Goal: Communication & Community: Answer question/provide support

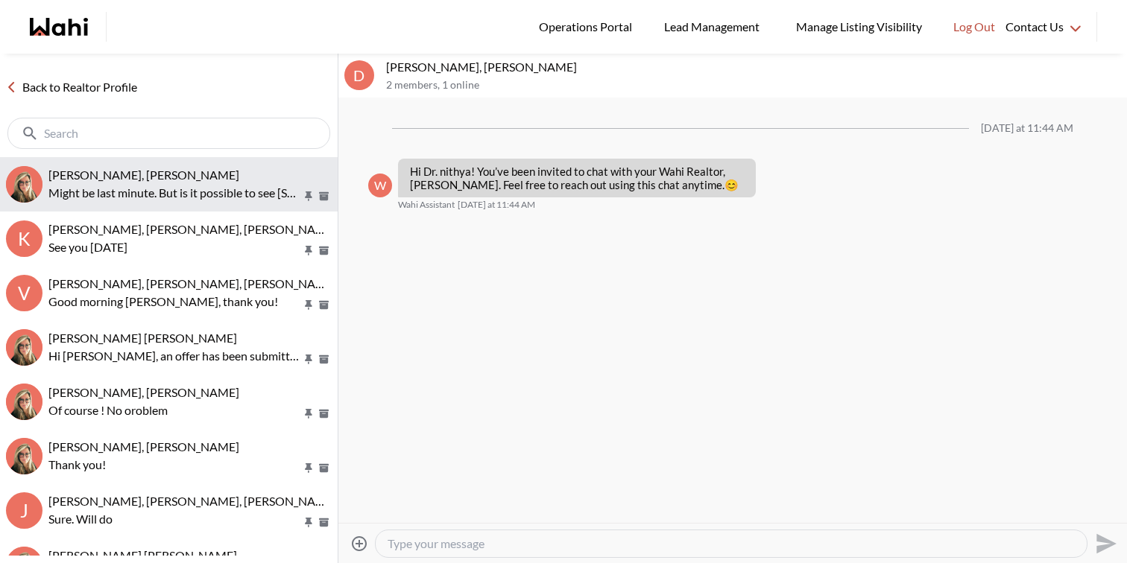
click at [213, 164] on button "[PERSON_NAME], [PERSON_NAME] be last minute. But is it possible to see [STREET_…" at bounding box center [169, 184] width 338 height 54
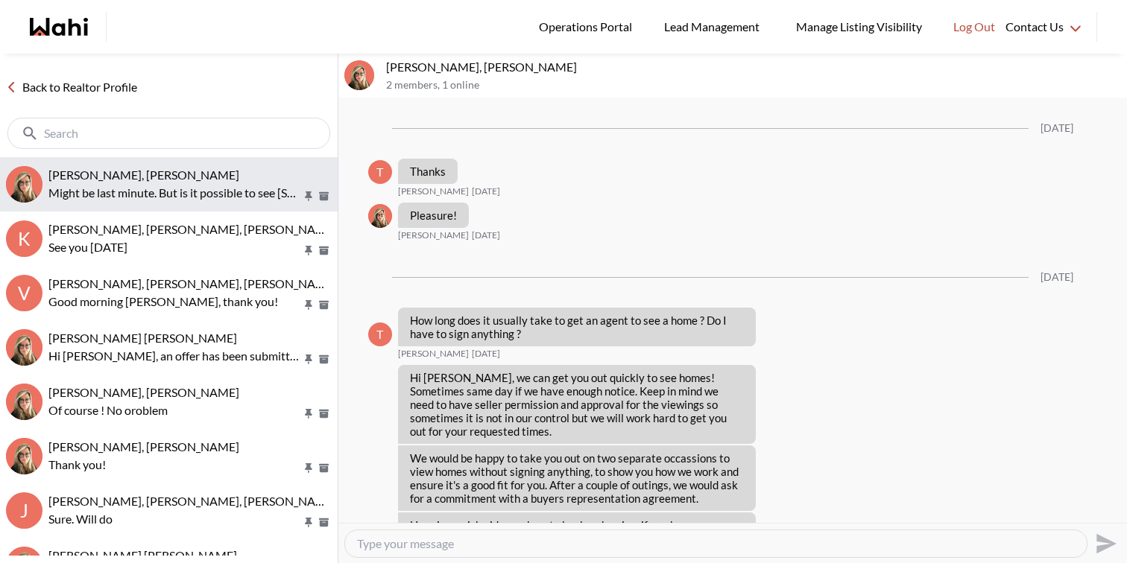
scroll to position [1948, 0]
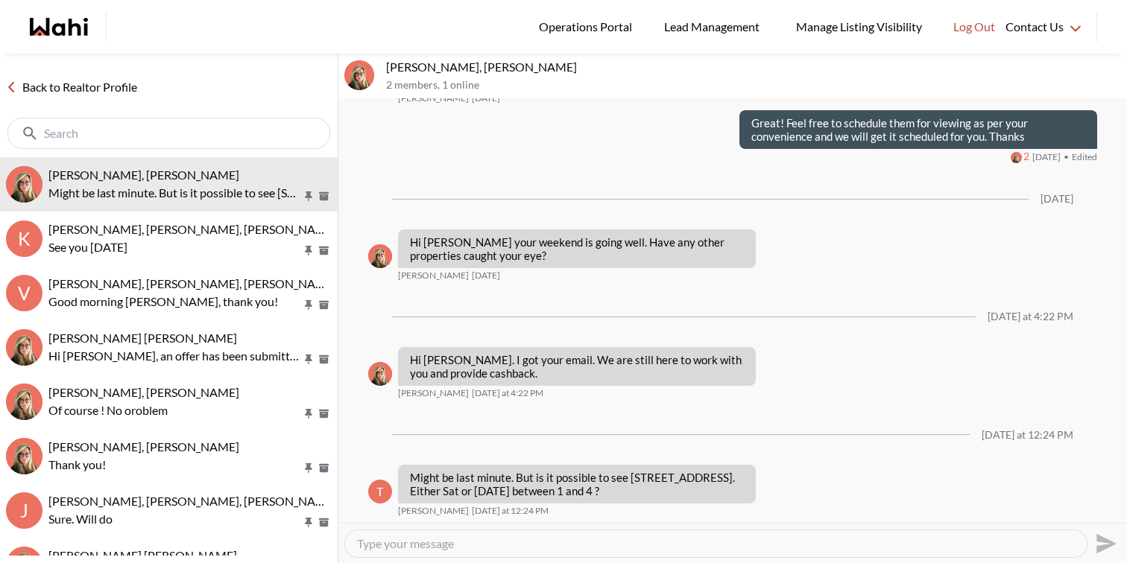
click at [537, 541] on textarea "Type your message" at bounding box center [716, 544] width 718 height 15
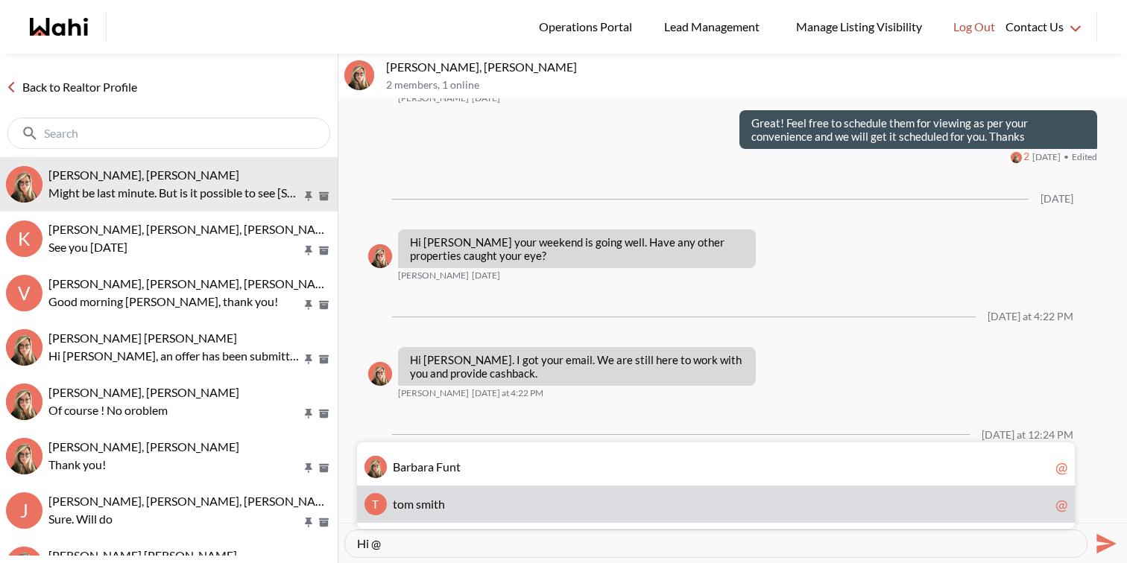
click at [510, 507] on span "t o m s m i t h" at bounding box center [721, 504] width 656 height 15
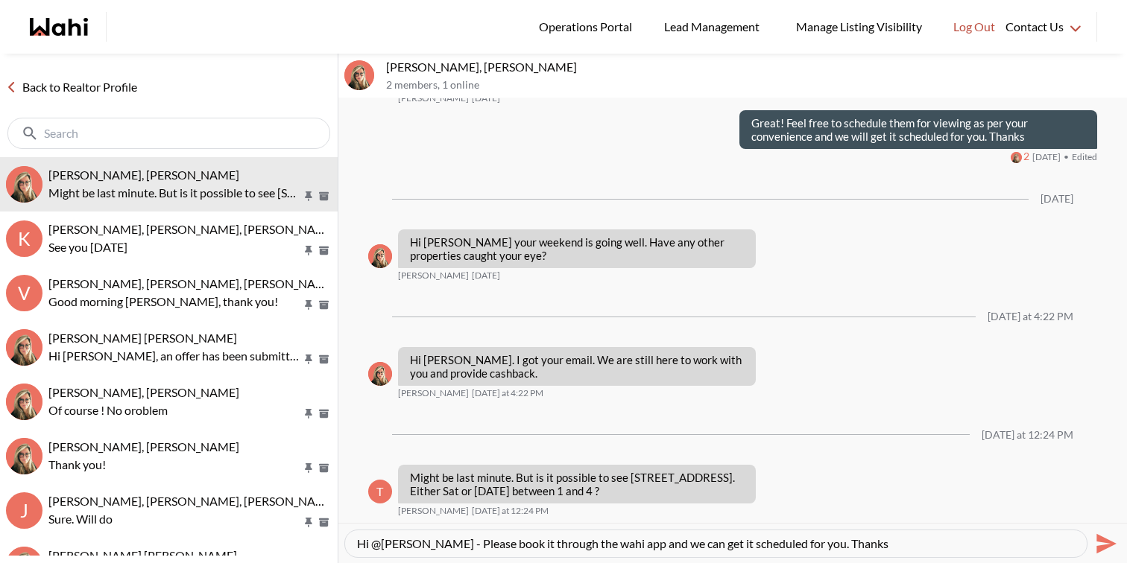
type textarea "Hi @tom smith - Please book it through the wahi app and we can get it scheduled…"
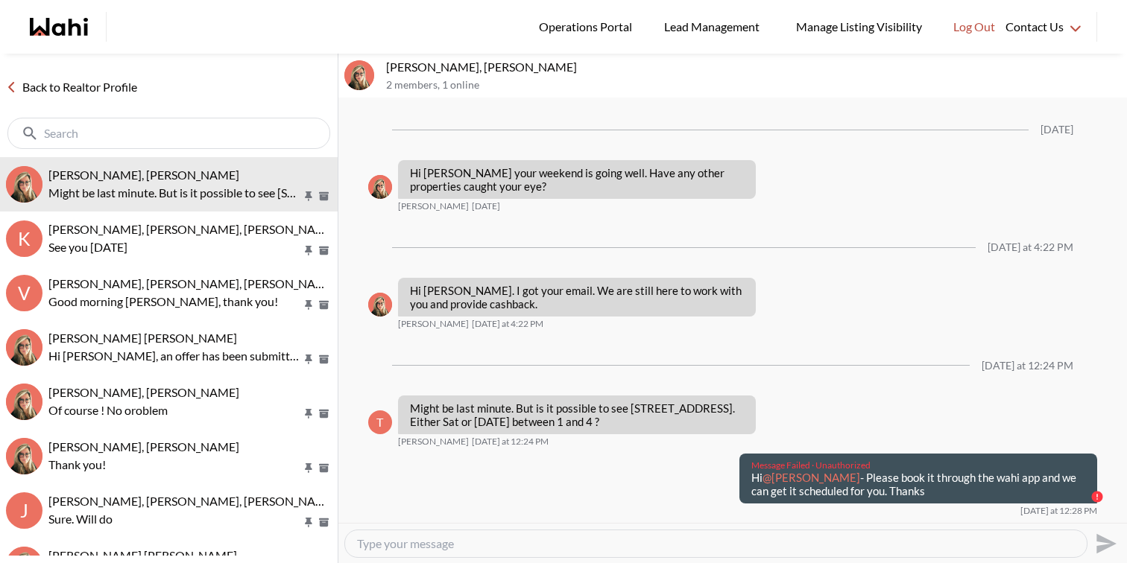
drag, startPoint x: 886, startPoint y: 510, endPoint x: 736, endPoint y: 492, distance: 150.8
click at [736, 492] on div "Message Failed · Unauthorized Hi @tom smith - Please book it through the wahi a…" at bounding box center [915, 479] width 364 height 51
copy p "Hi @tom smith - Please book it through the wahi app and we can get it scheduled…"
click at [715, 546] on textarea "Type your message" at bounding box center [716, 544] width 718 height 15
paste textarea "Hi @[PERSON_NAME] - Please book it through the wahi app and we can get it sched…"
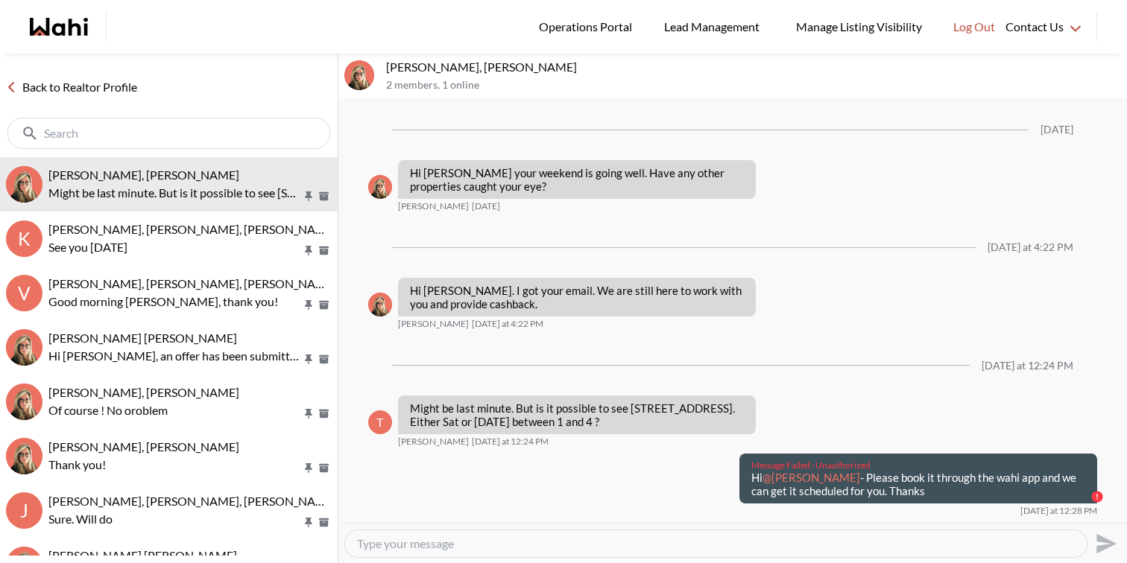
type textarea "Hi @[PERSON_NAME] - Please book it through the wahi app and we can get it sched…"
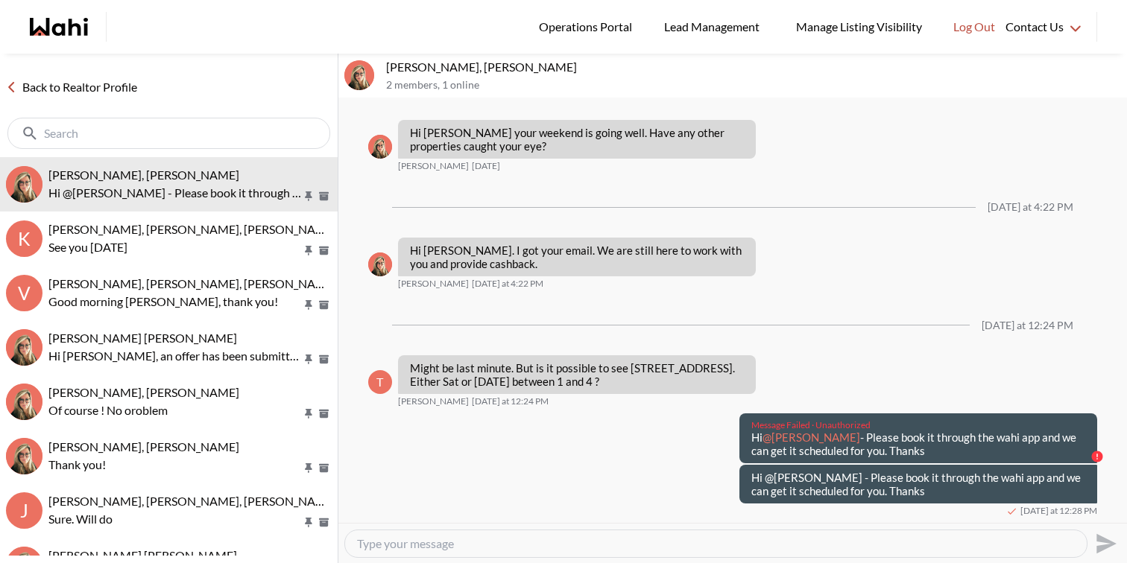
click at [585, 545] on textarea "Type your message" at bounding box center [716, 544] width 718 height 15
paste textarea "Here’s how to book a showing: https://www.loom.com/share/97a21afd93034776aed811…"
type textarea "Here’s how to book a showing: https://www.loom.com/share/97a21afd93034776aed811…"
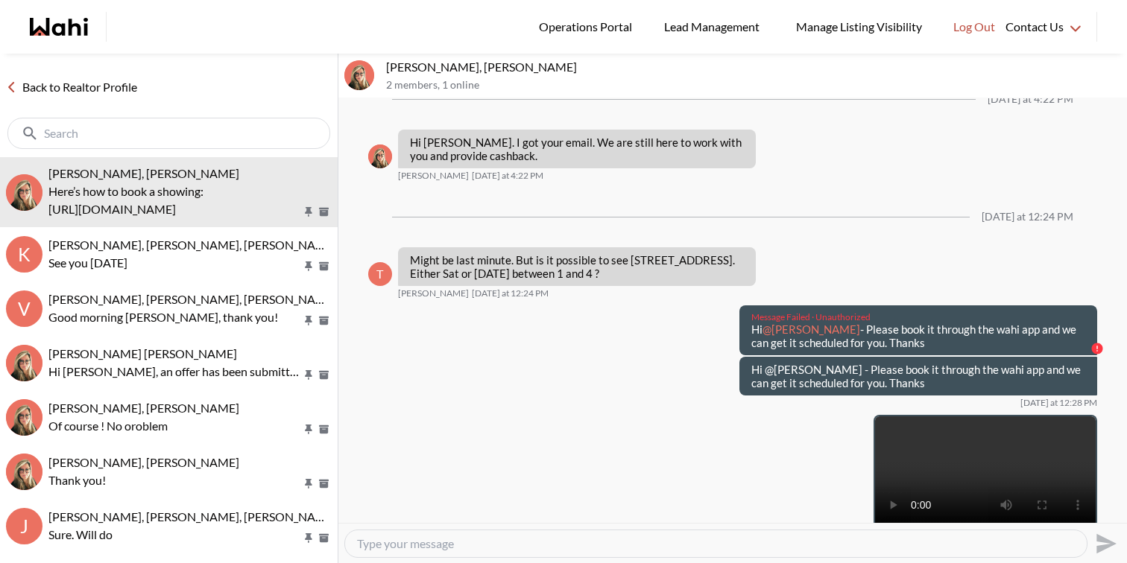
scroll to position [2137, 0]
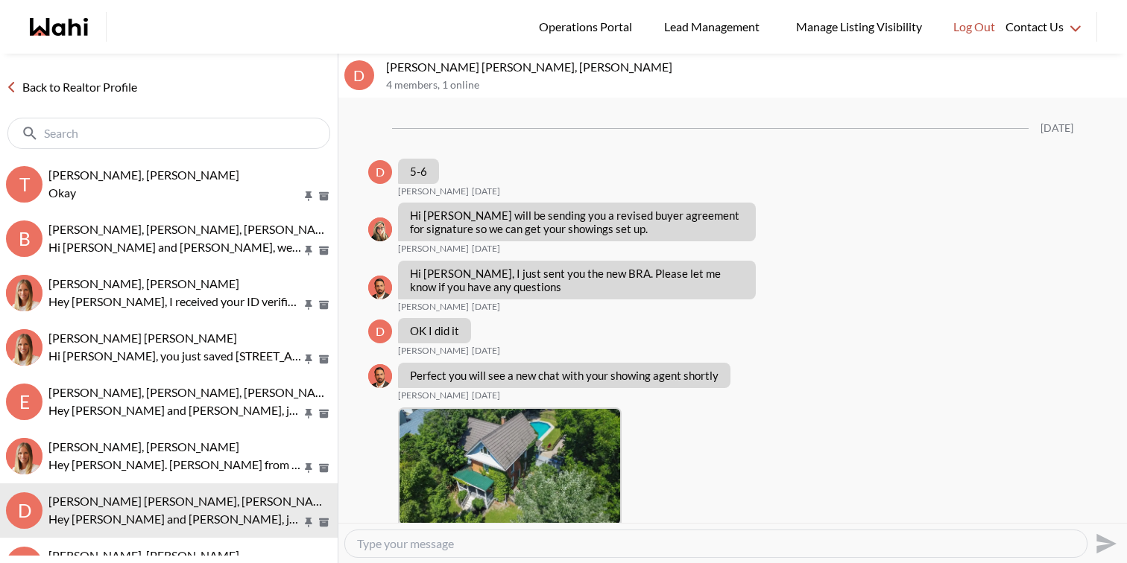
scroll to position [2186, 0]
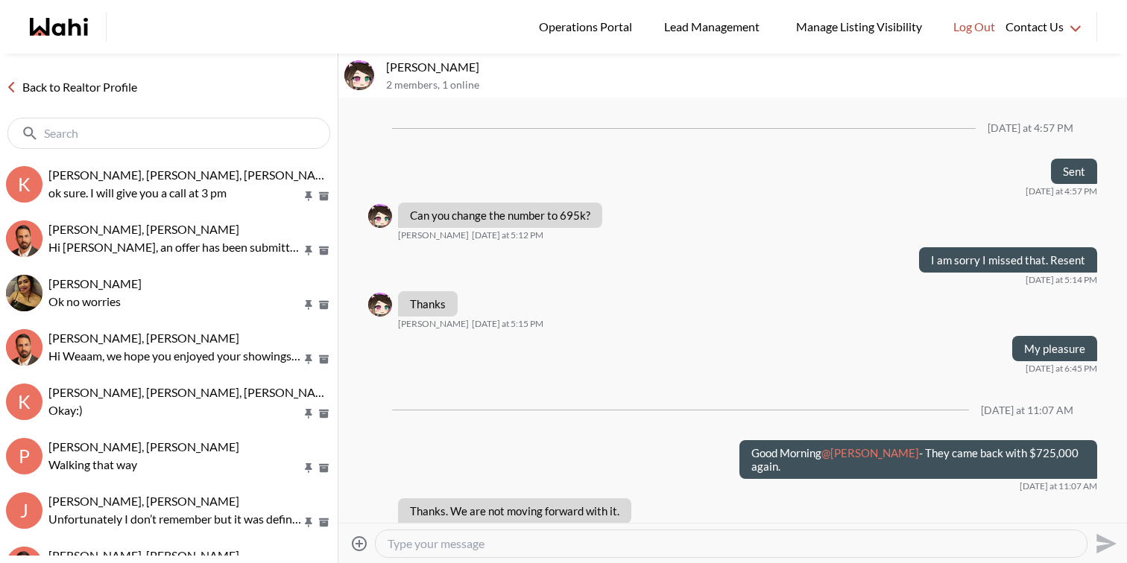
scroll to position [1019, 0]
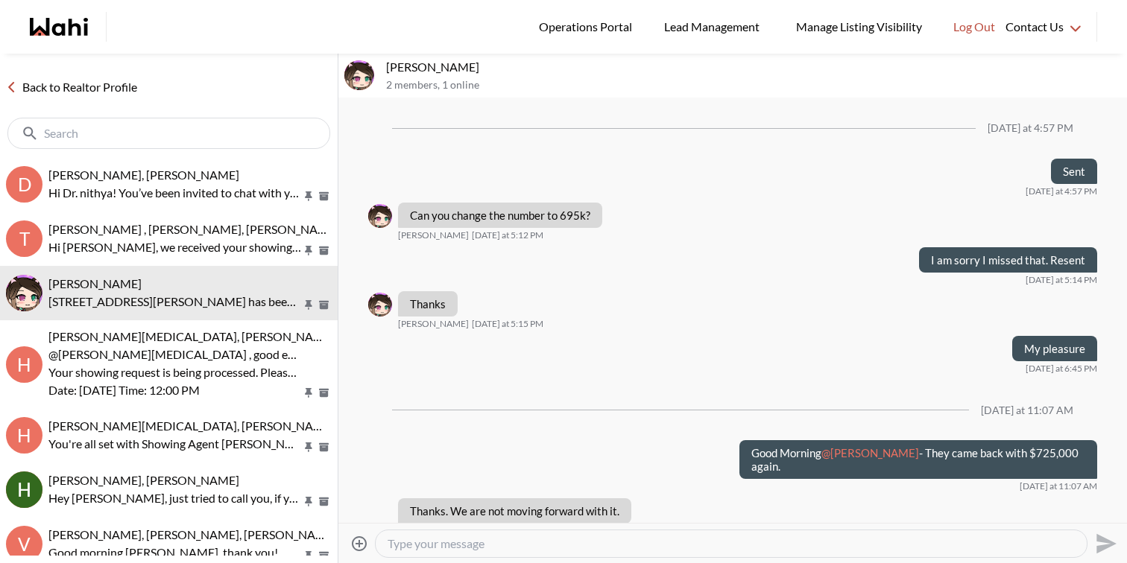
scroll to position [1019, 0]
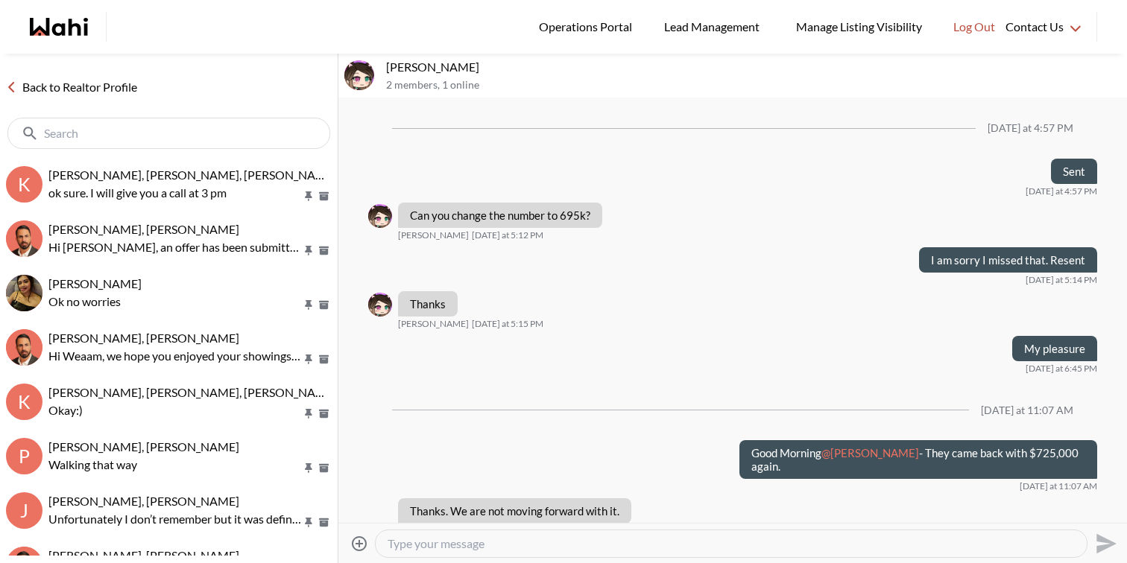
scroll to position [1019, 0]
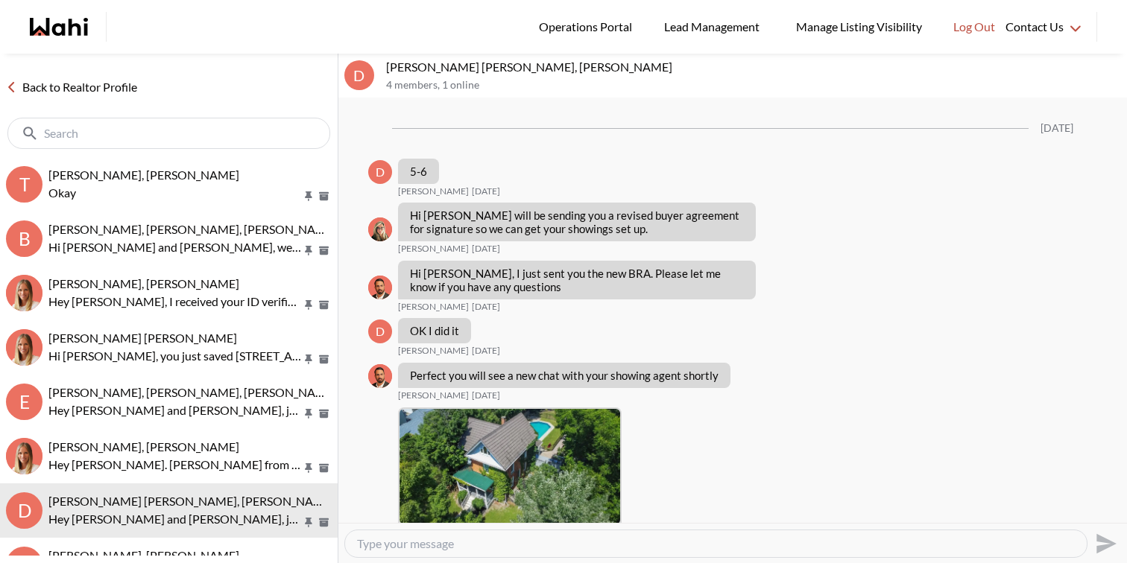
scroll to position [2186, 0]
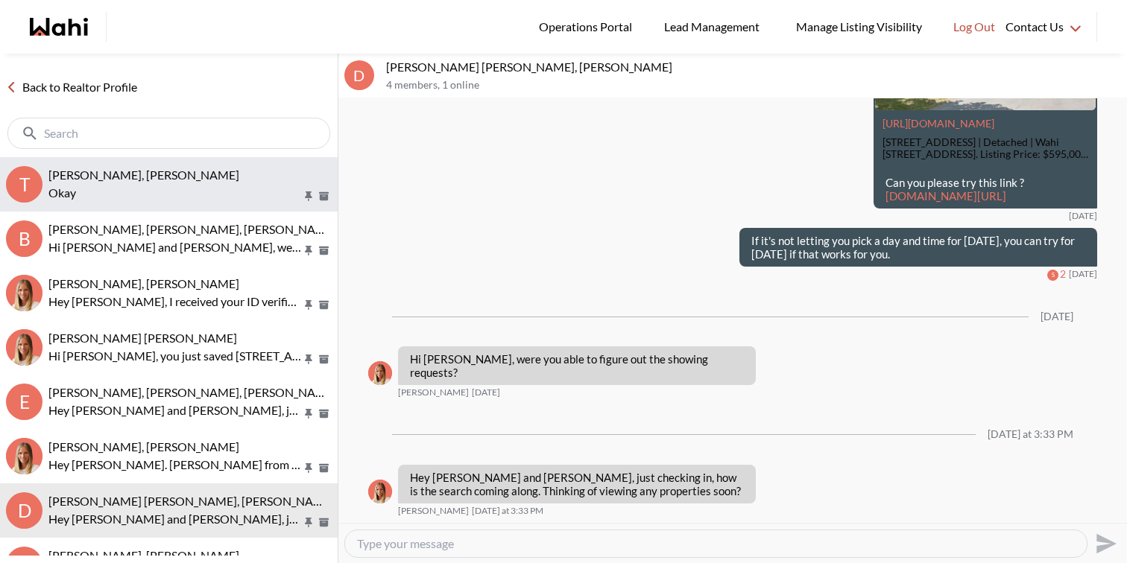
click at [246, 192] on p "Okay" at bounding box center [174, 193] width 253 height 18
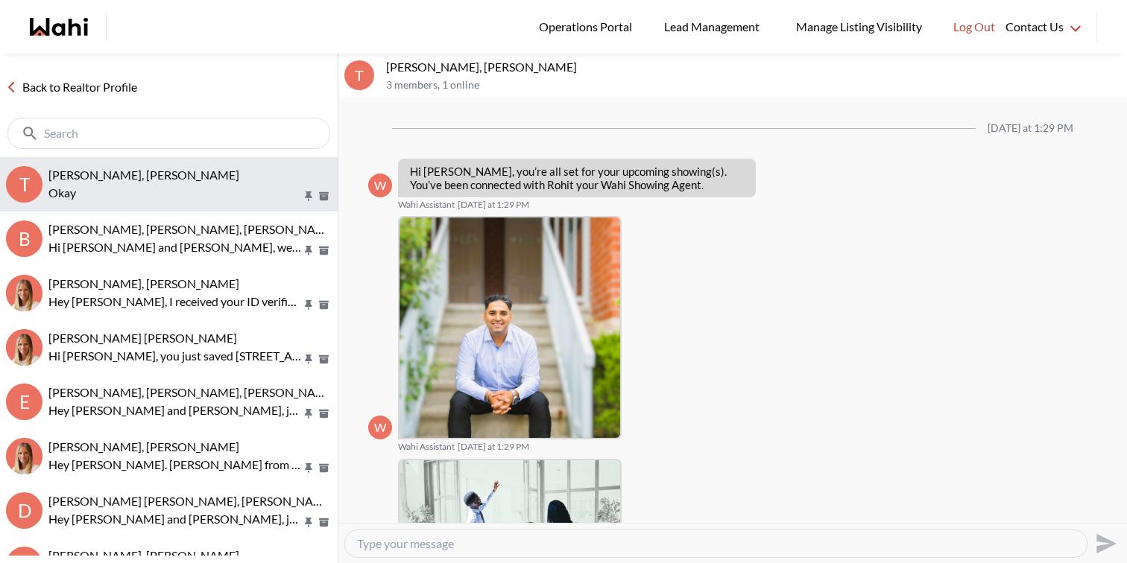
scroll to position [1472, 0]
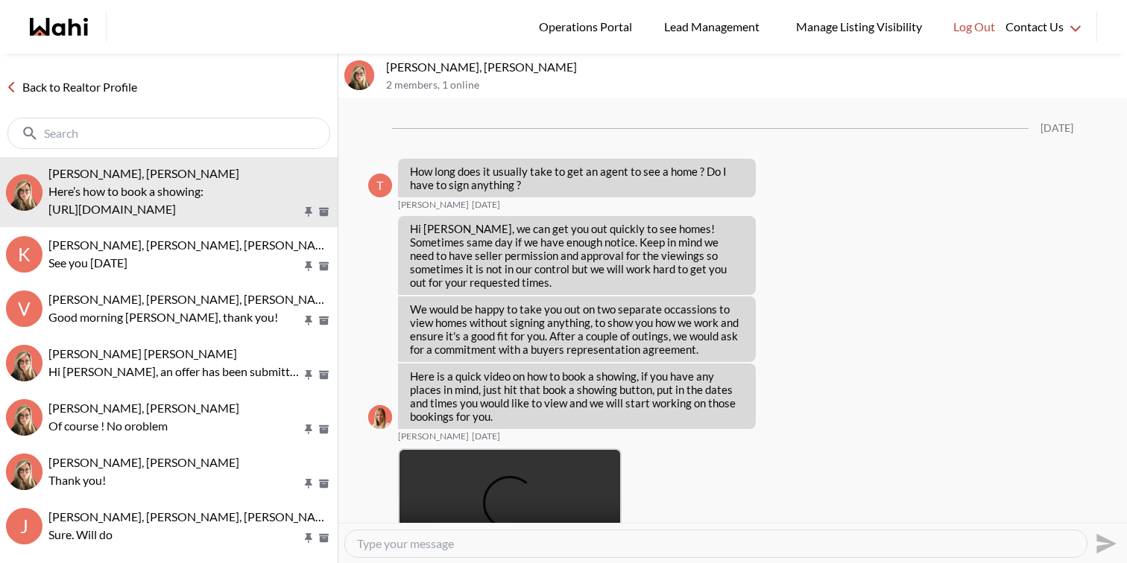
scroll to position [2140, 0]
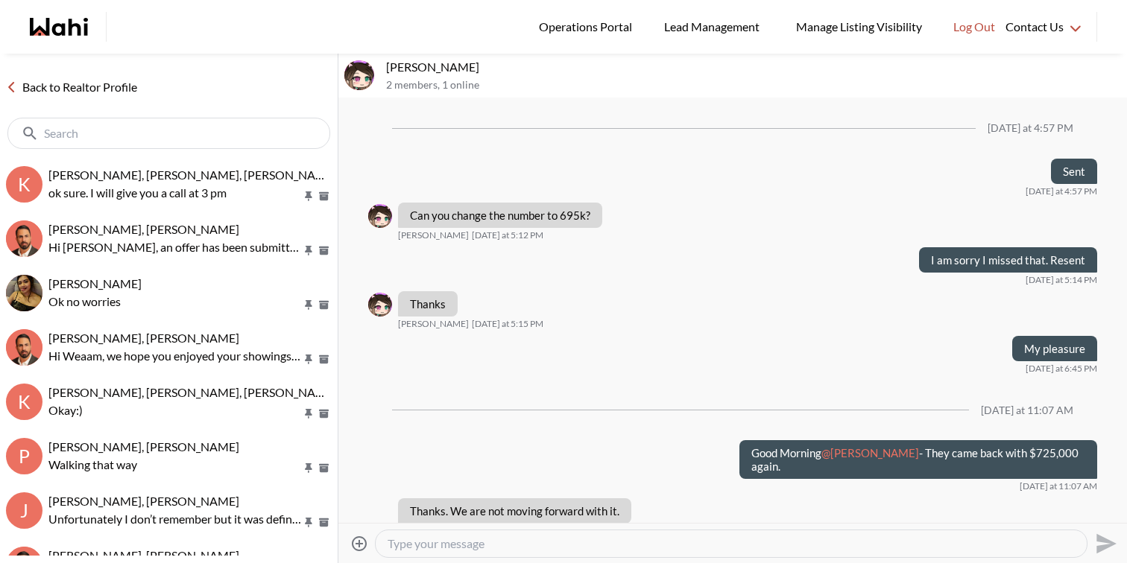
scroll to position [1019, 0]
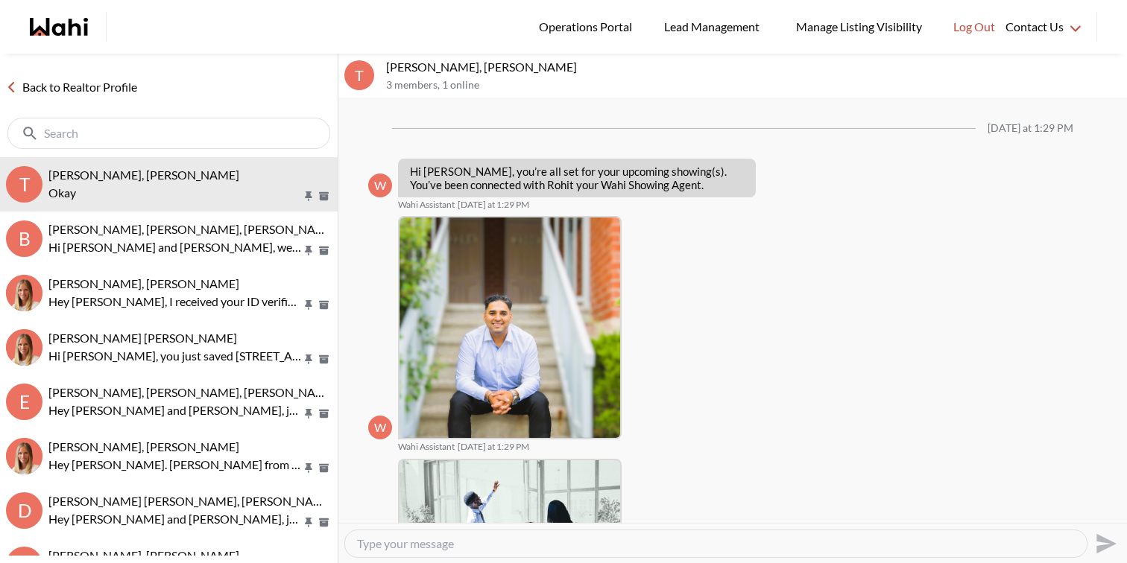
scroll to position [1472, 0]
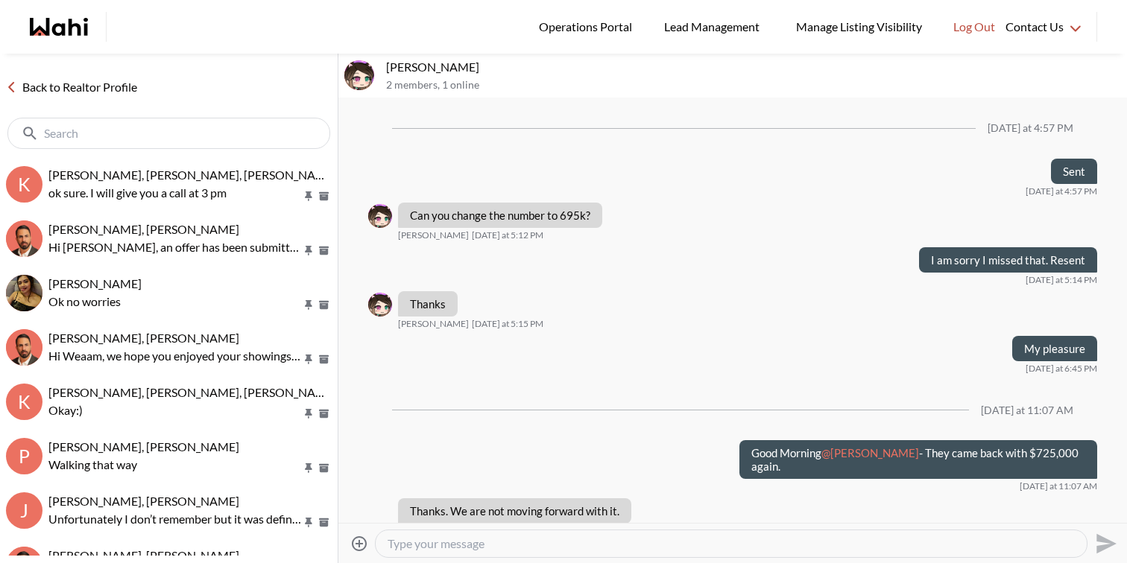
scroll to position [1019, 0]
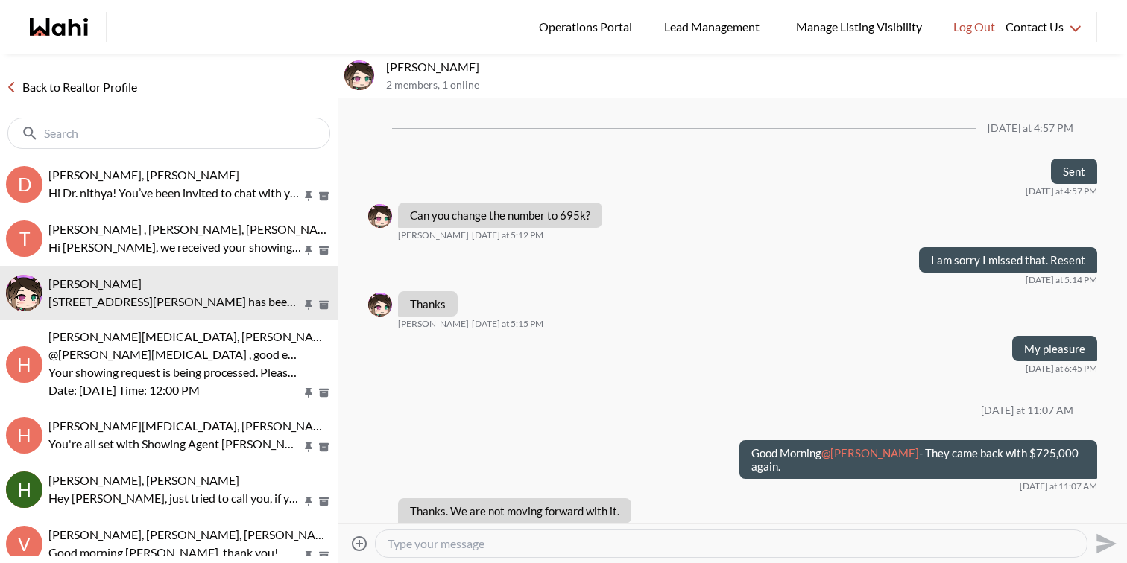
scroll to position [1019, 0]
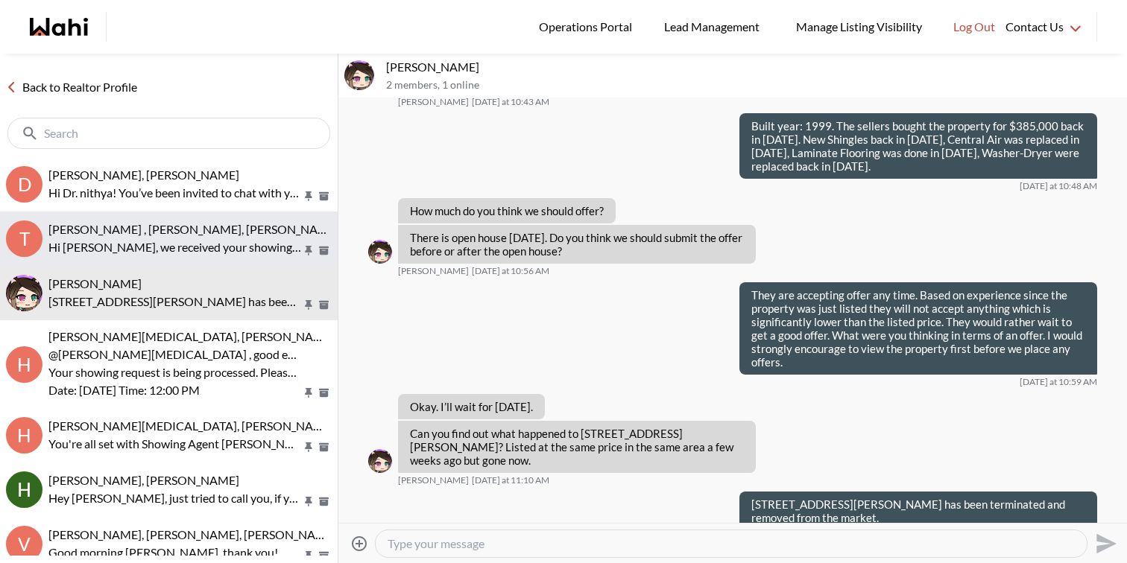
click at [192, 239] on p "Hi [PERSON_NAME], we received your showing requests - exciting 🎉 . We will be i…" at bounding box center [174, 247] width 253 height 18
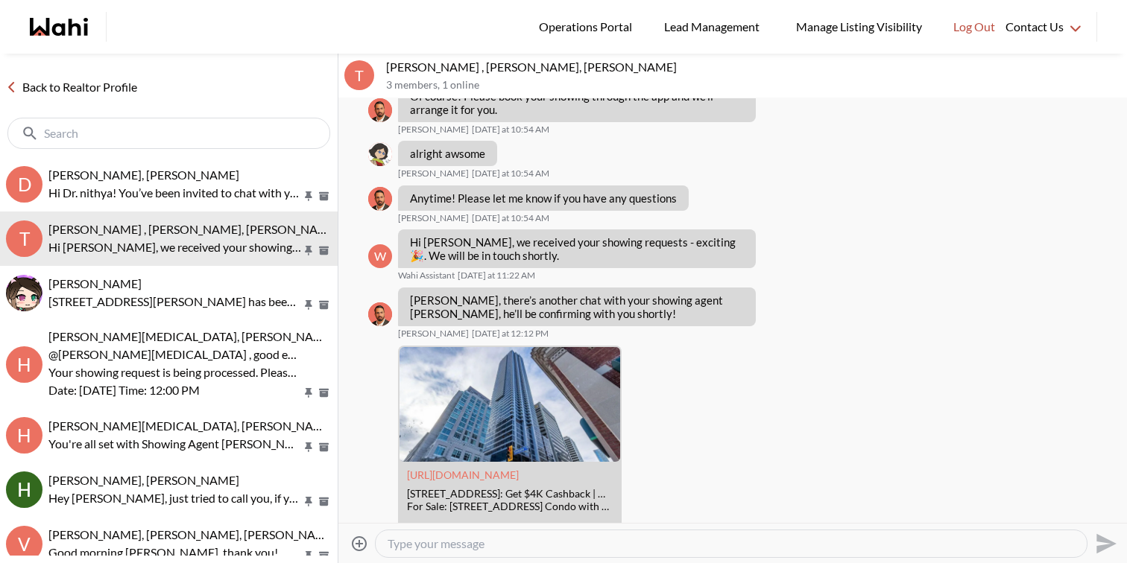
scroll to position [725, 0]
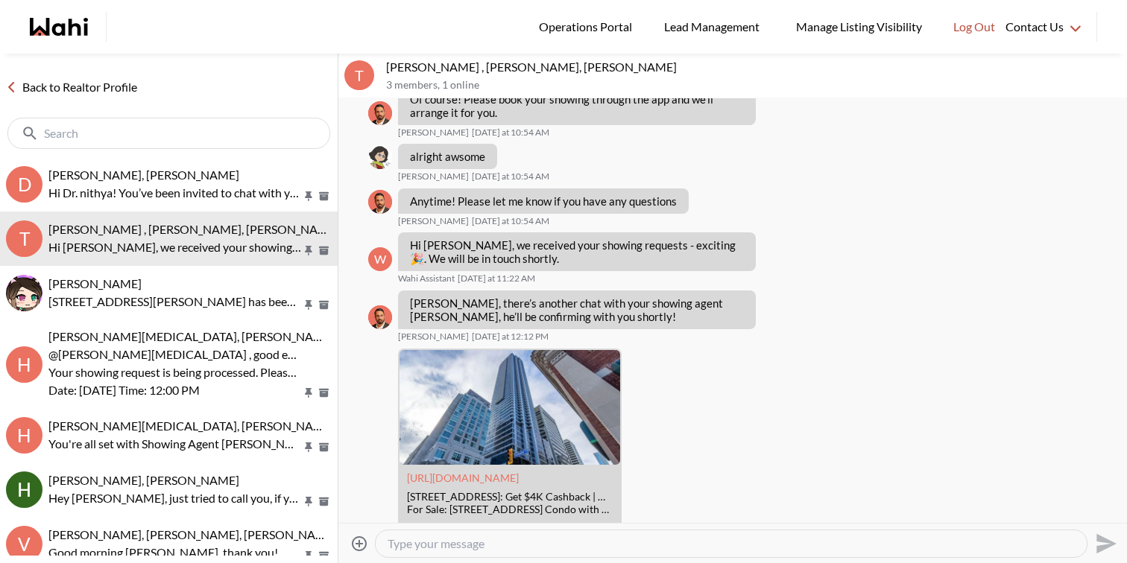
click at [496, 544] on textarea "Type your message" at bounding box center [730, 544] width 687 height 15
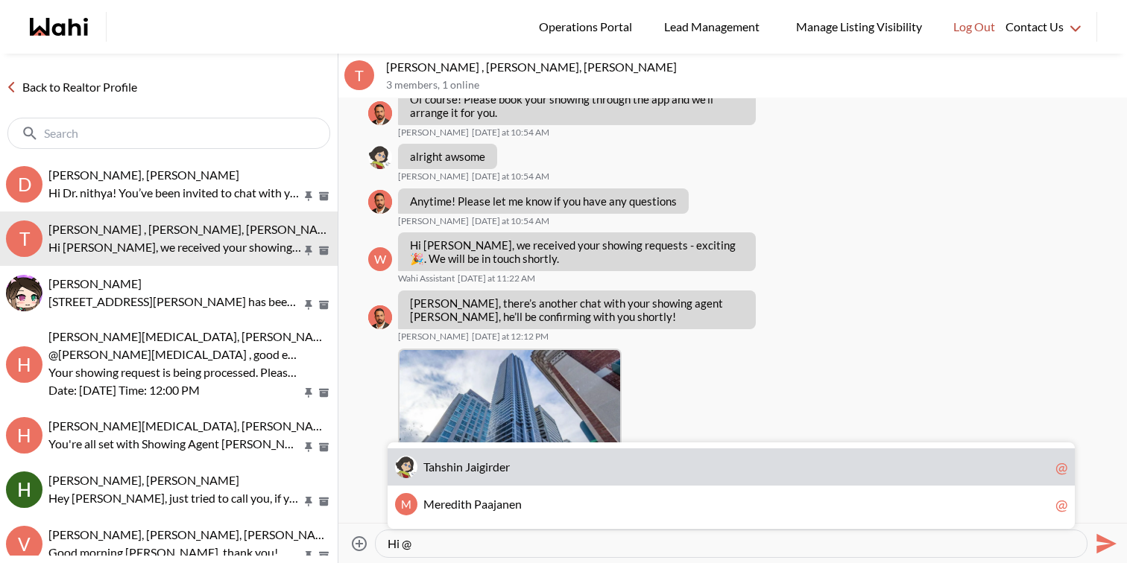
click at [516, 472] on span "T a h s h i n J a i g i r d e r" at bounding box center [736, 467] width 626 height 15
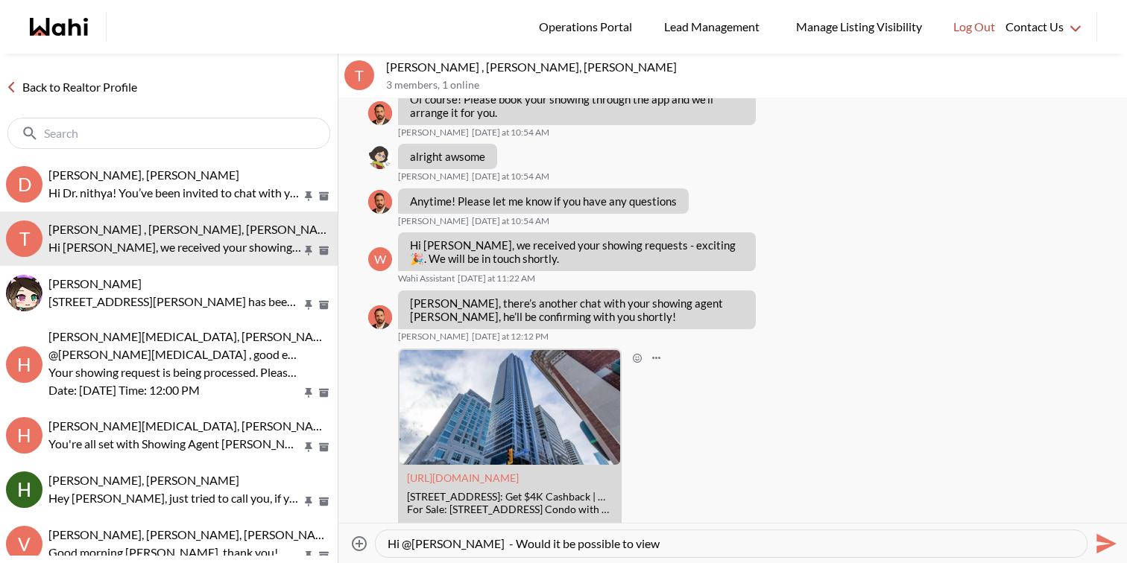
scroll to position [1299, 0]
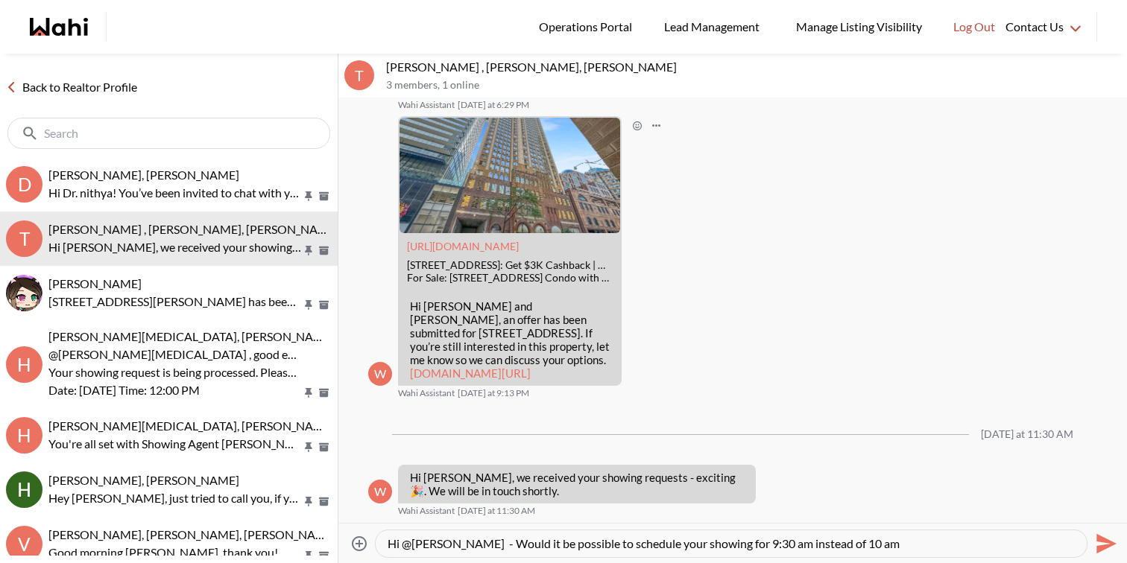
type textarea "Hi @[PERSON_NAME] - Would it be possible to schedule your showing for 9:30 am i…"
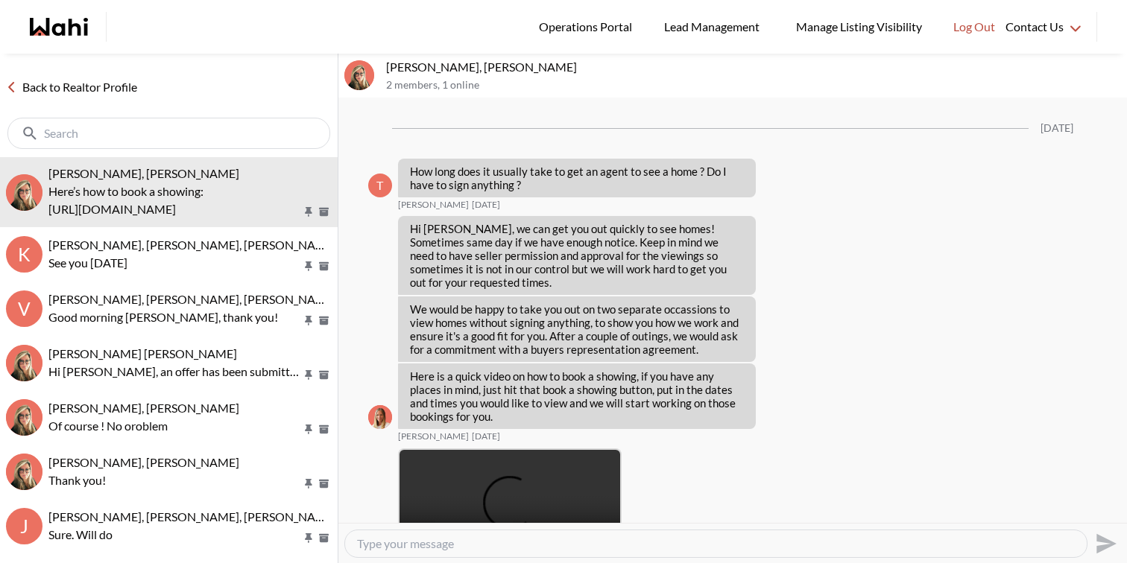
scroll to position [2141, 0]
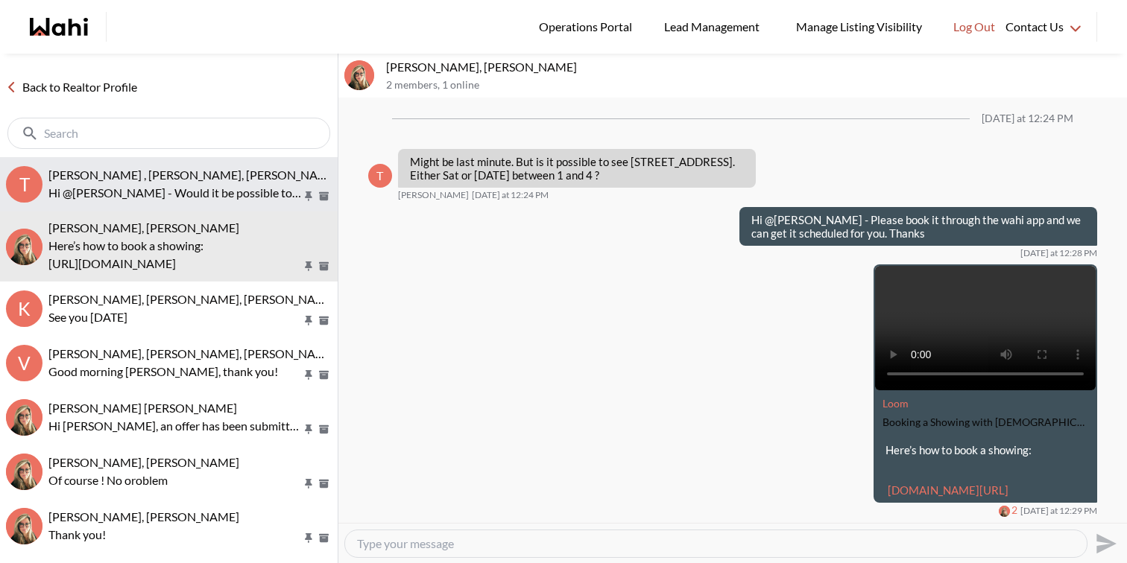
click at [209, 204] on button "T Tahshin Jaigirder , Meredith Paajanen, Faraz Hi @Tahshin Jaigirder - Would it…" at bounding box center [169, 184] width 338 height 54
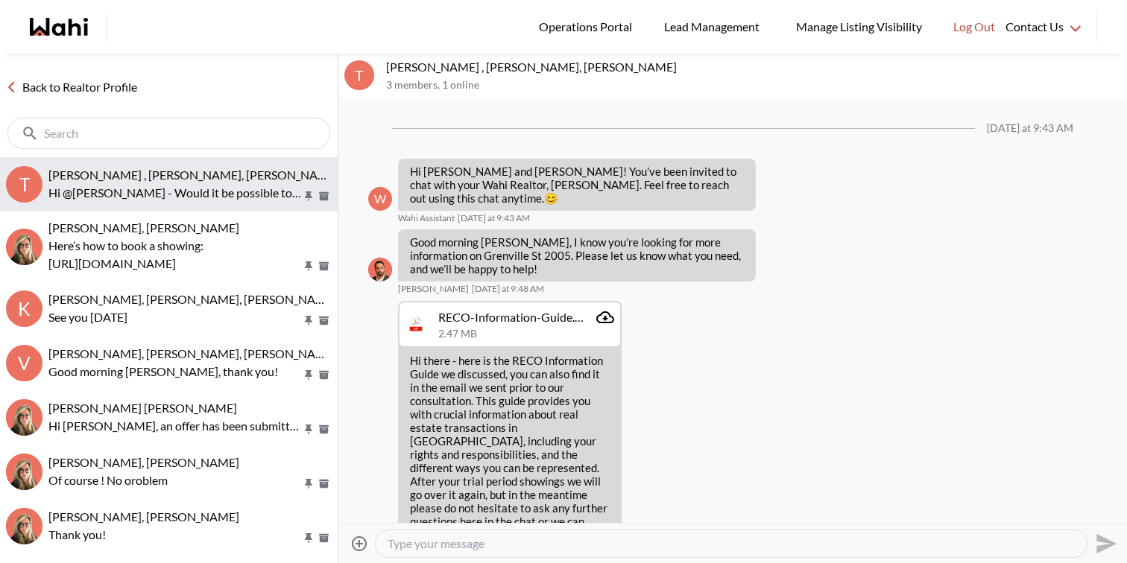
scroll to position [1356, 0]
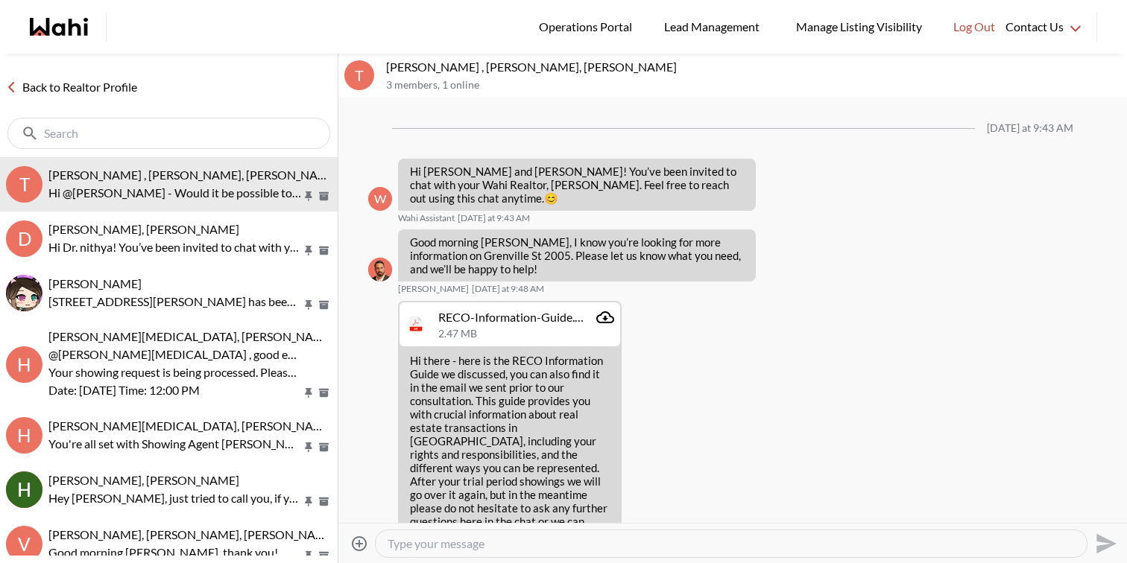
scroll to position [1356, 0]
